Goal: Task Accomplishment & Management: Manage account settings

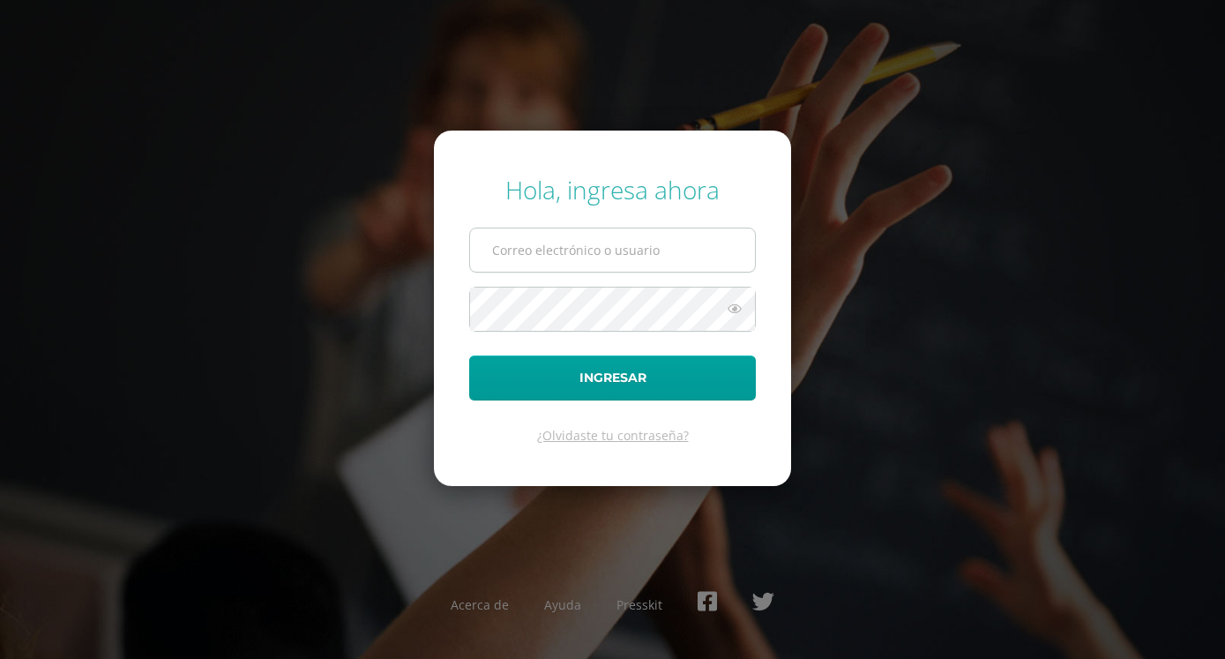
click at [607, 257] on input "text" at bounding box center [612, 249] width 285 height 43
click at [598, 253] on input "text" at bounding box center [612, 249] width 285 height 43
type input "[EMAIL_ADDRESS][DOMAIN_NAME]"
click at [570, 254] on input "[EMAIL_ADDRESS][DOMAIN_NAME]" at bounding box center [612, 249] width 285 height 43
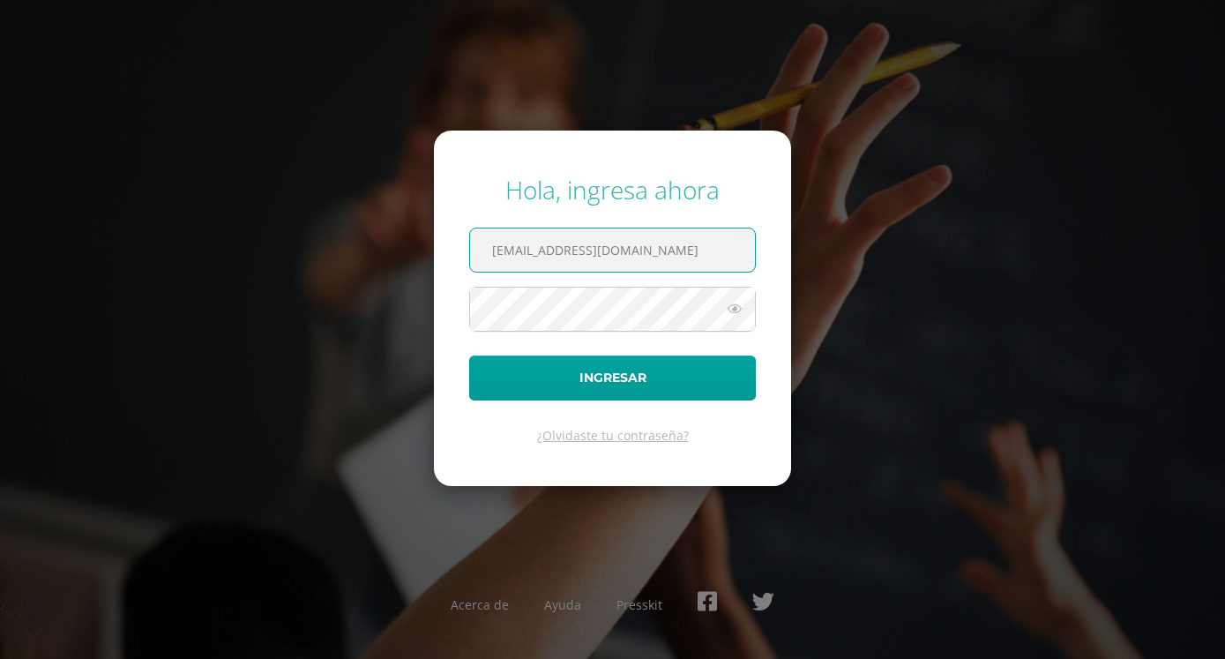
click at [570, 254] on input "[EMAIL_ADDRESS][DOMAIN_NAME]" at bounding box center [612, 249] width 285 height 43
click at [573, 251] on input "[EMAIL_ADDRESS][DOMAIN_NAME]" at bounding box center [612, 249] width 285 height 43
click at [618, 256] on input "[EMAIL_ADDRESS][DOMAIN_NAME]" at bounding box center [612, 249] width 285 height 43
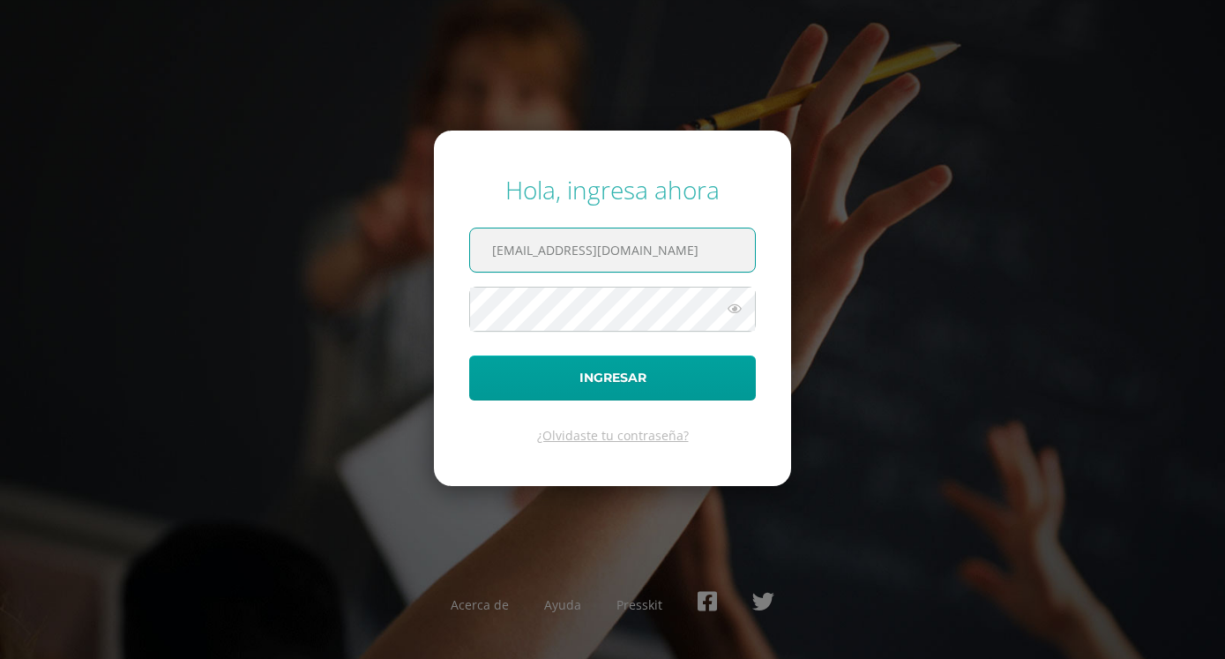
click at [618, 256] on input "[EMAIL_ADDRESS][DOMAIN_NAME]" at bounding box center [612, 249] width 285 height 43
